Goal: Navigation & Orientation: Understand site structure

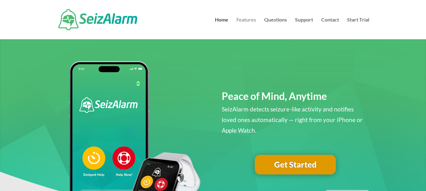
click at [246, 20] on link "Features" at bounding box center [246, 28] width 20 height 22
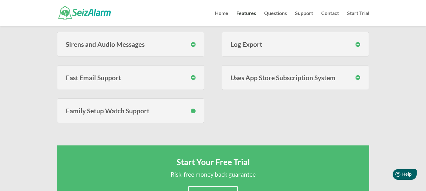
scroll to position [322, 0]
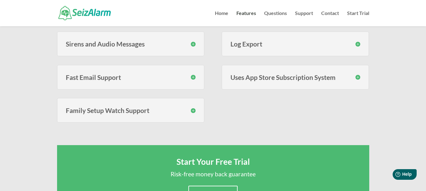
click at [126, 109] on h3 "Family Setup Watch Support" at bounding box center [131, 110] width 130 height 7
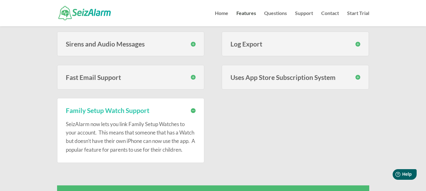
click at [194, 110] on h3 "Family Setup Watch Support" at bounding box center [131, 110] width 130 height 7
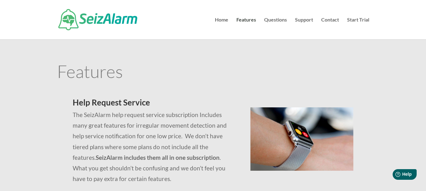
scroll to position [0, 0]
click at [272, 21] on link "Questions" at bounding box center [275, 28] width 23 height 22
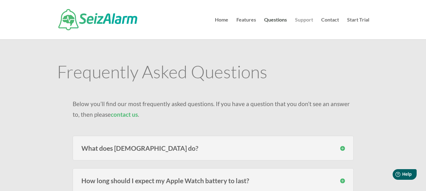
click at [300, 22] on link "Support" at bounding box center [304, 28] width 18 height 22
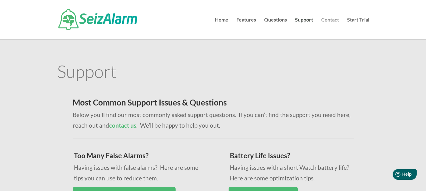
click at [334, 20] on link "Contact" at bounding box center [330, 28] width 18 height 22
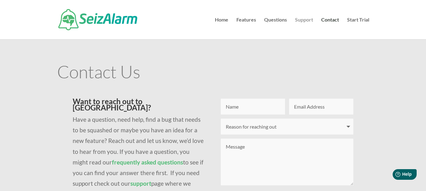
click at [305, 18] on link "Support" at bounding box center [304, 28] width 18 height 22
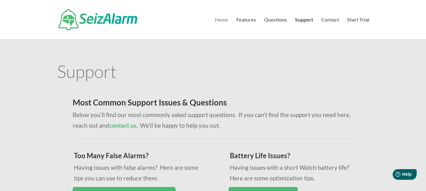
click at [223, 19] on link "Home" at bounding box center [221, 28] width 13 height 22
